Goal: Information Seeking & Learning: Understand process/instructions

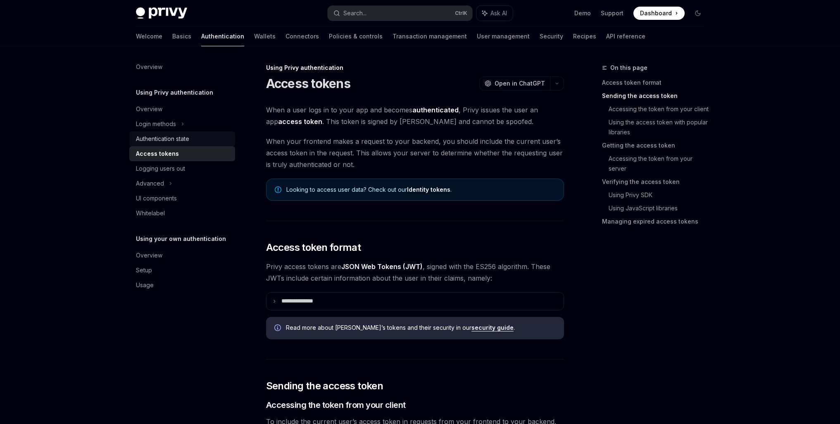
scroll to position [316, 0]
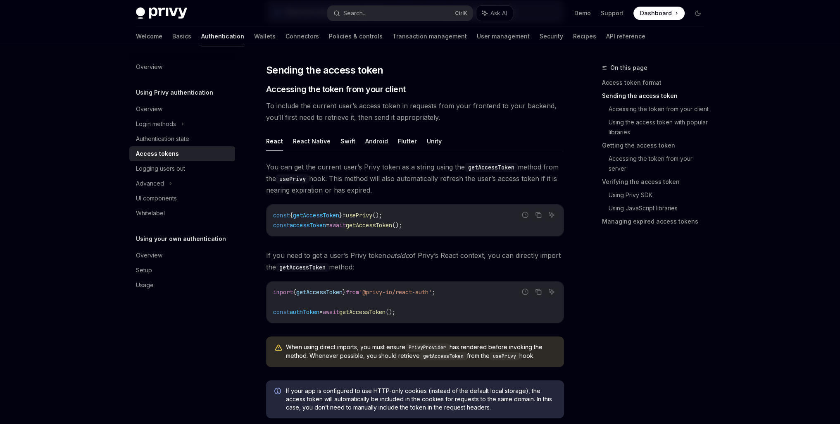
click at [239, 32] on div "Welcome Basics Authentication Wallets Connectors Policies & controls Transactio…" at bounding box center [390, 36] width 509 height 20
click at [254, 37] on link "Wallets" at bounding box center [264, 36] width 21 height 20
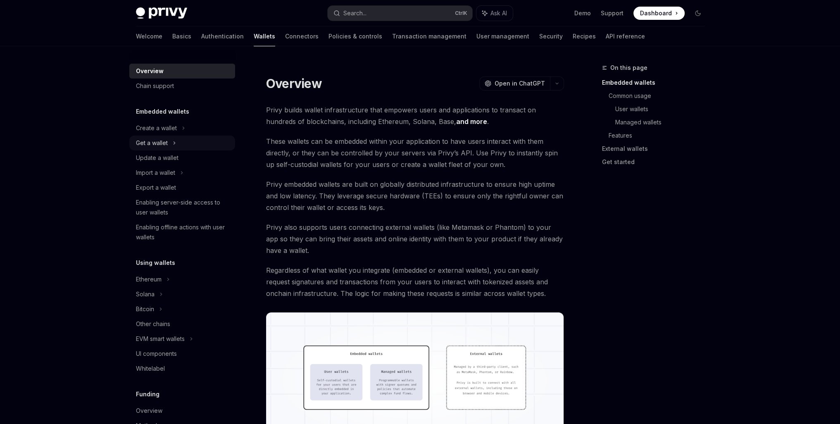
click at [174, 139] on icon at bounding box center [174, 143] width 3 height 10
type textarea "*"
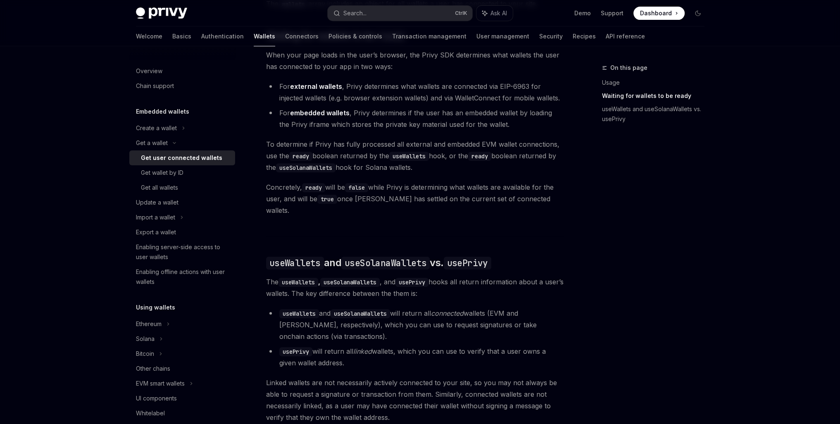
scroll to position [551, 0]
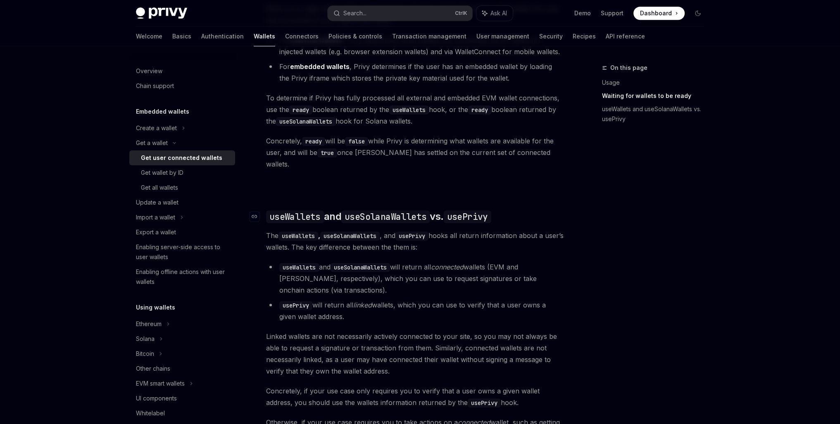
click at [375, 210] on code "useSolanaWallets" at bounding box center [385, 216] width 88 height 13
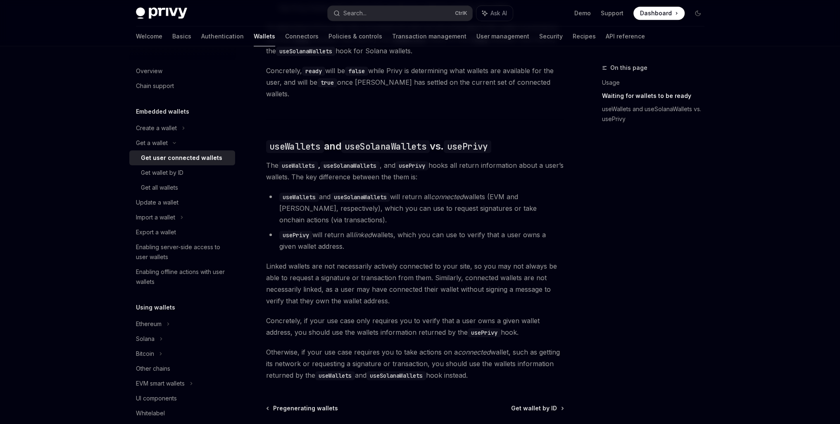
scroll to position [620, 0]
click at [357, 194] on code "useSolanaWallets" at bounding box center [360, 198] width 59 height 9
copy li "useSolanaWallets"
click at [397, 17] on button "Search... Ctrl K" at bounding box center [400, 13] width 145 height 15
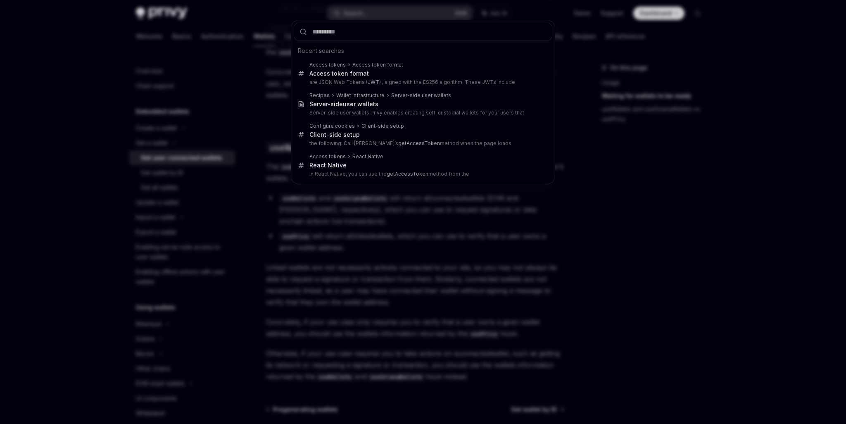
type input "**********"
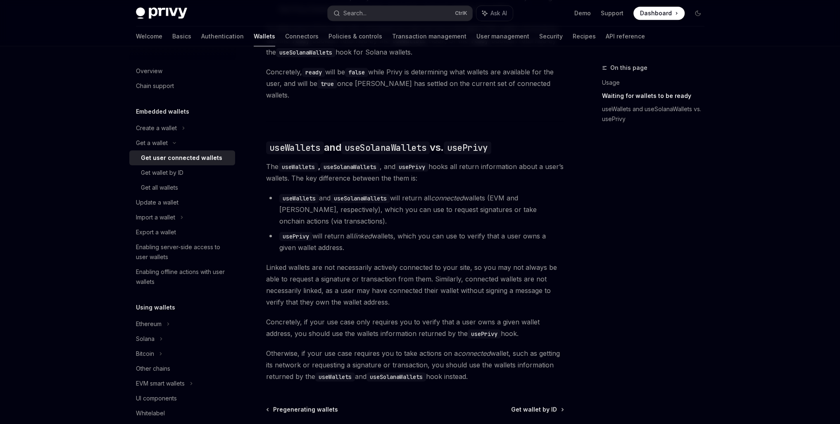
type textarea "*"
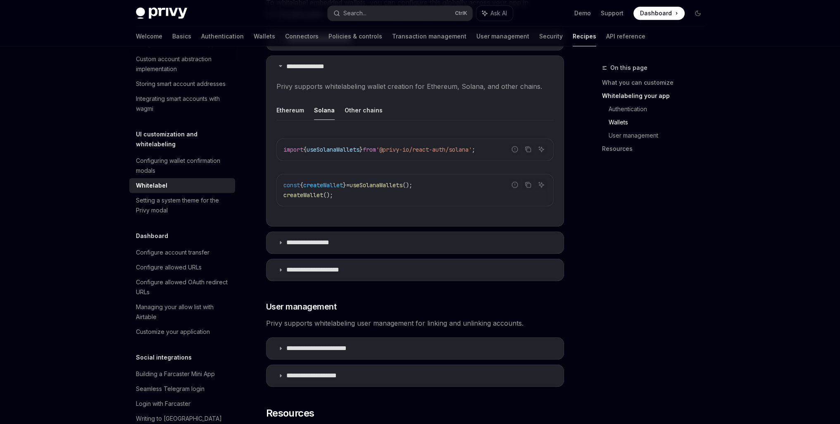
scroll to position [836, 0]
